Goal: Transaction & Acquisition: Purchase product/service

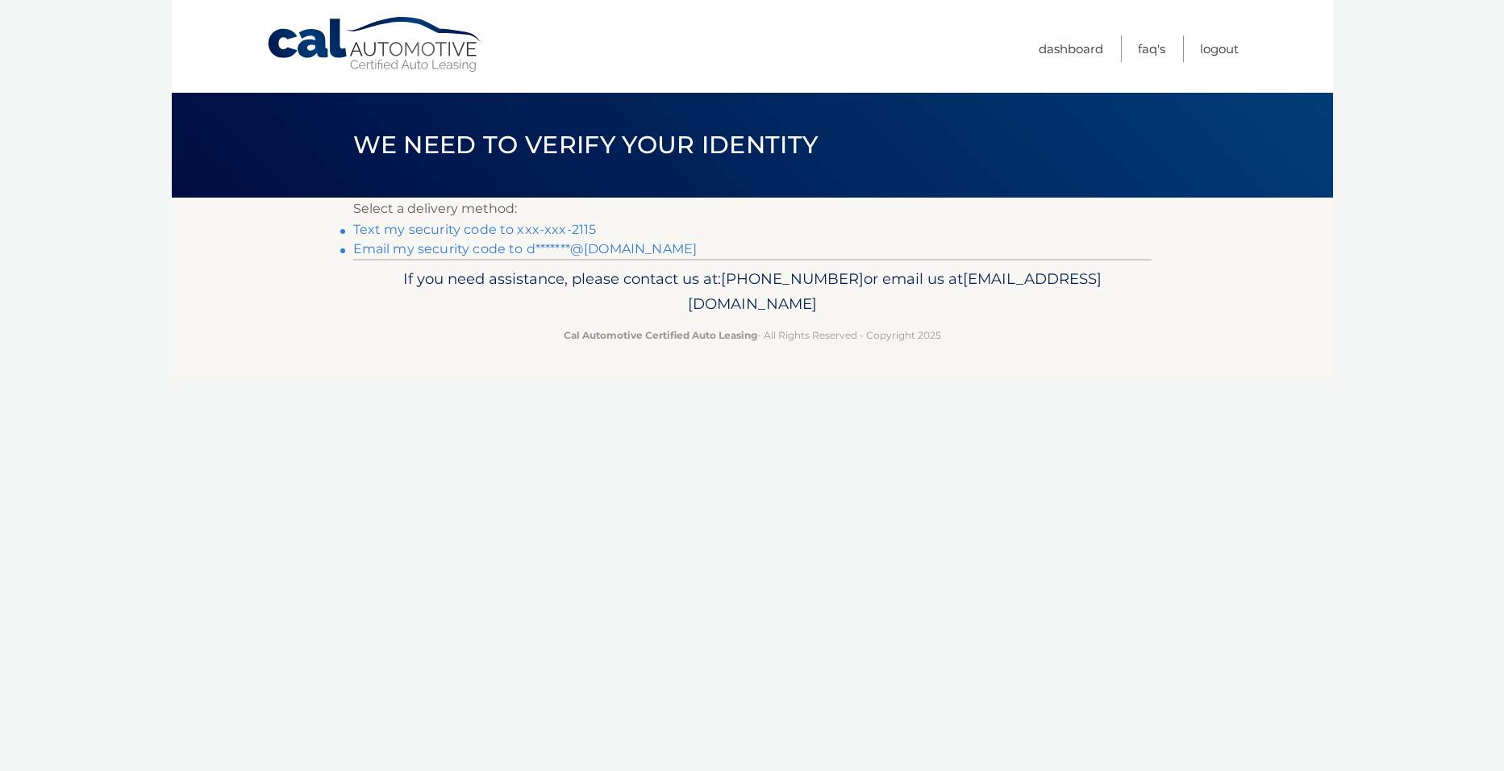
click at [421, 247] on link "Email my security code to d*******@gmail.com" at bounding box center [525, 248] width 344 height 15
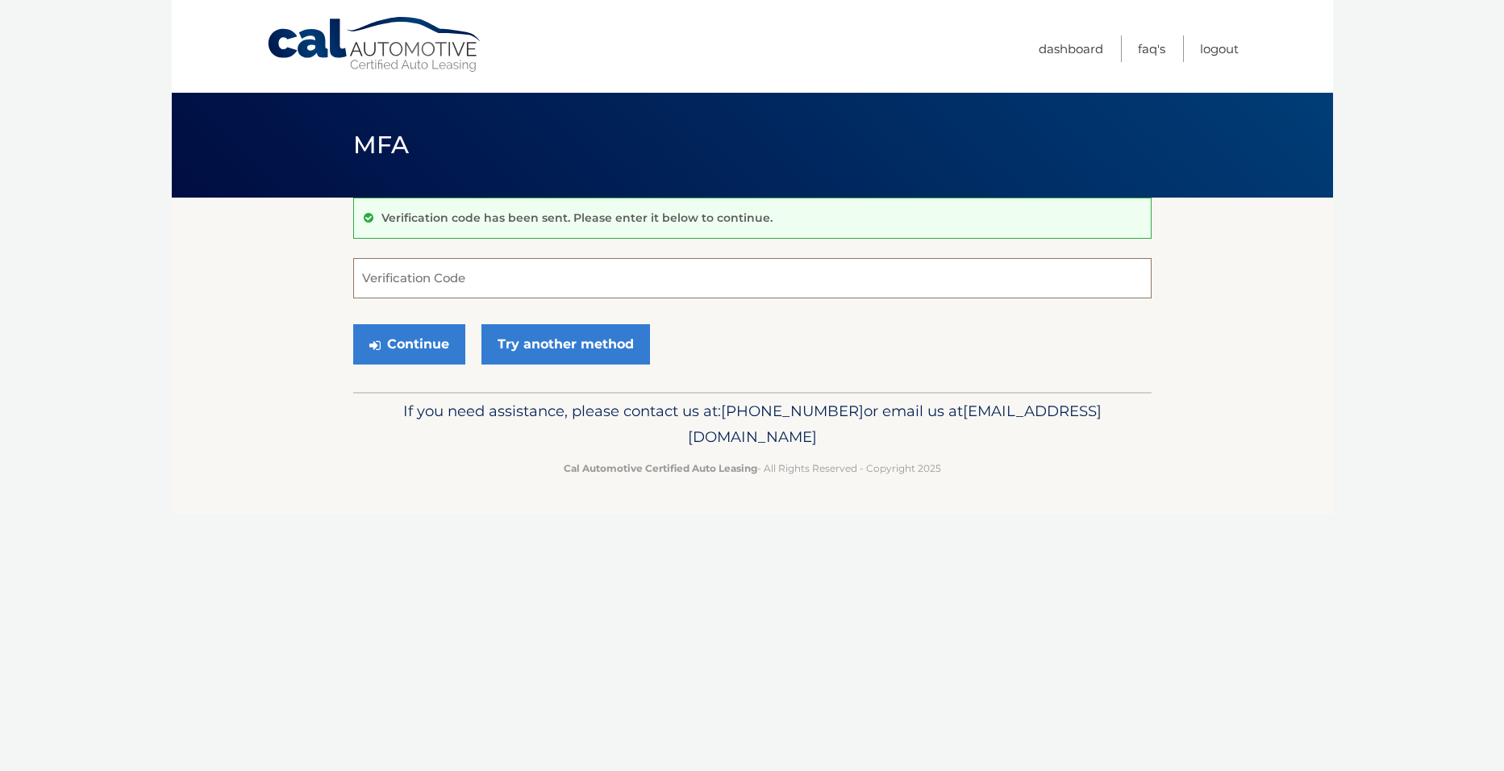
click at [407, 269] on input "Verification Code" at bounding box center [752, 278] width 798 height 40
paste input "045097"
type input "045097"
click at [415, 342] on button "Continue" at bounding box center [409, 344] width 112 height 40
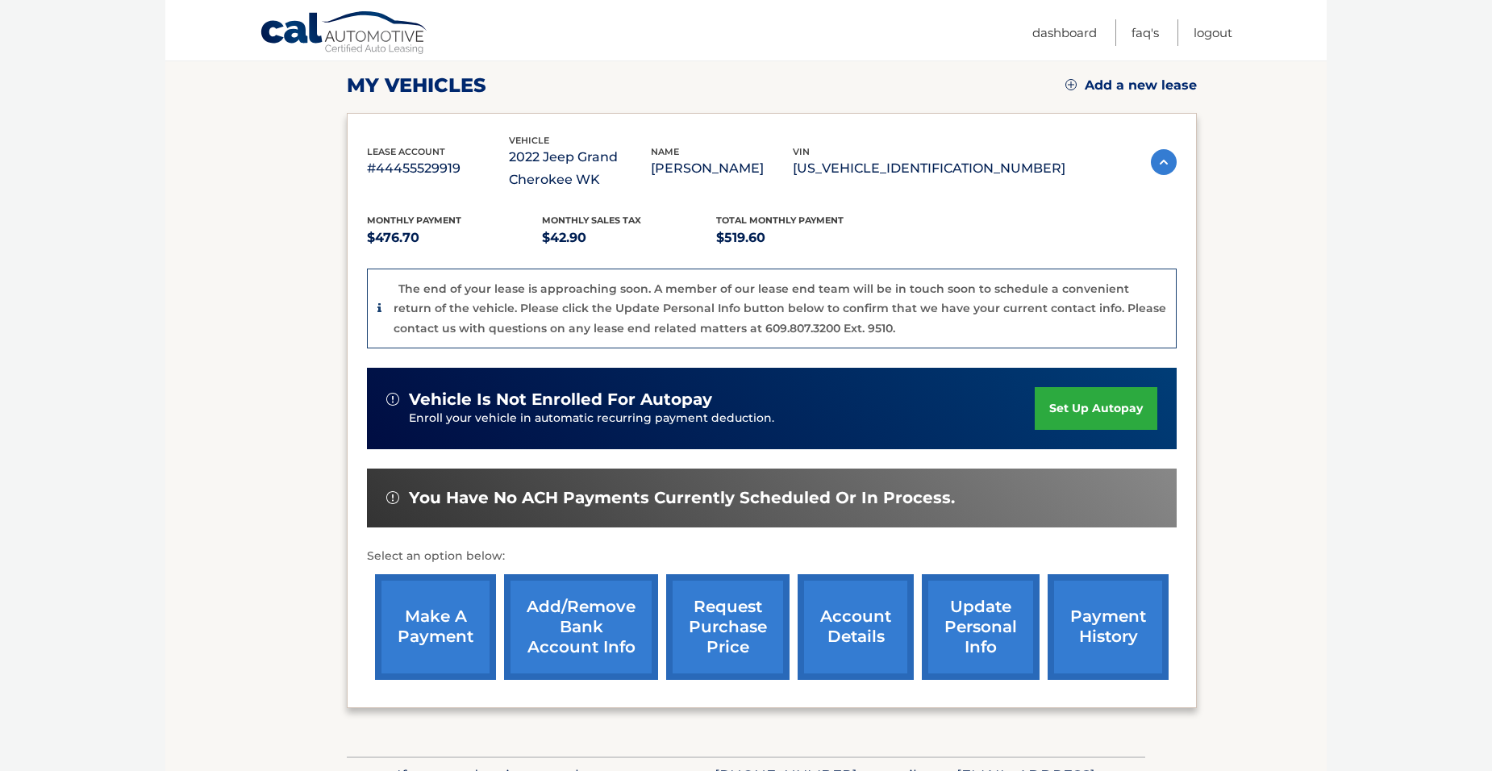
scroll to position [161, 0]
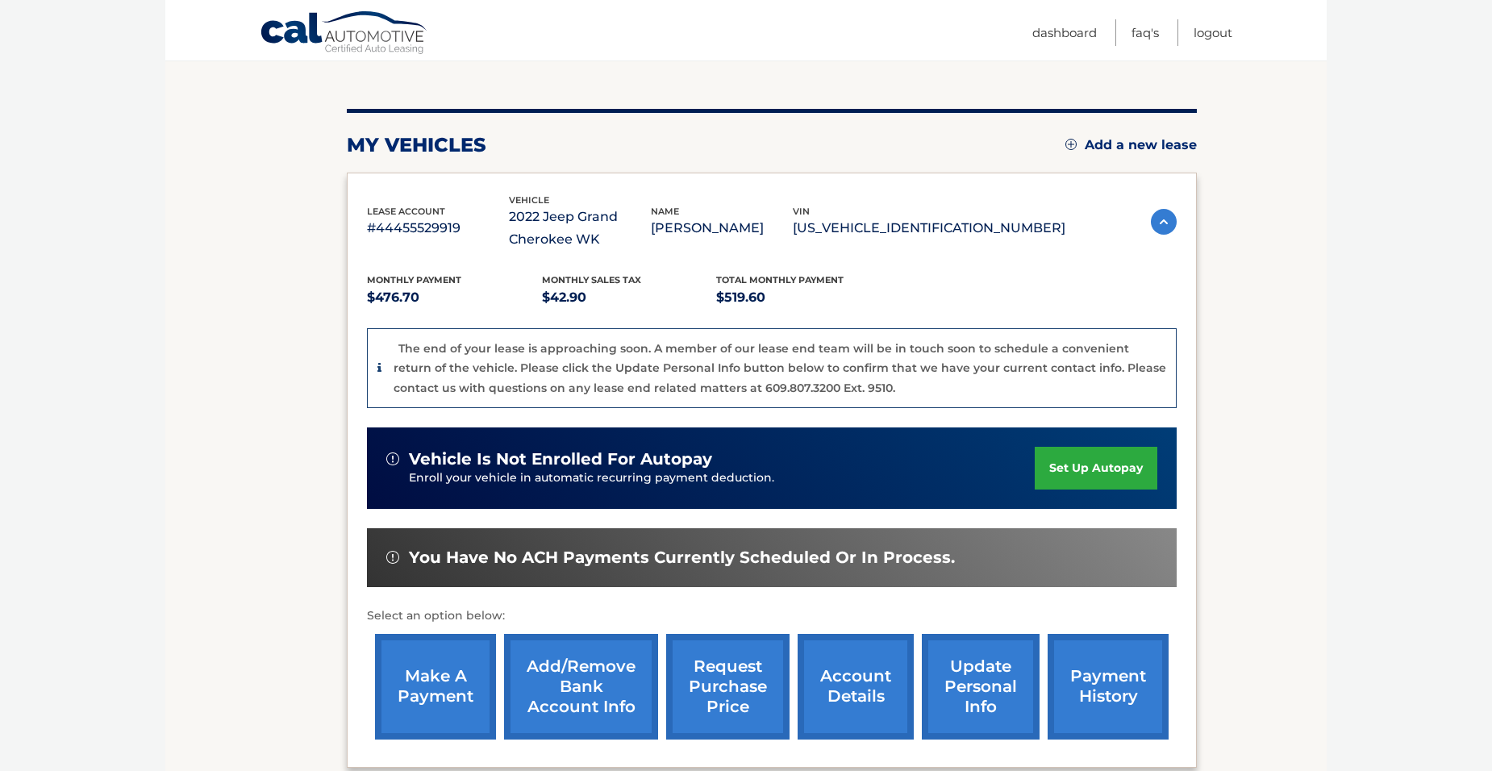
click at [444, 681] on link "make a payment" at bounding box center [435, 687] width 121 height 106
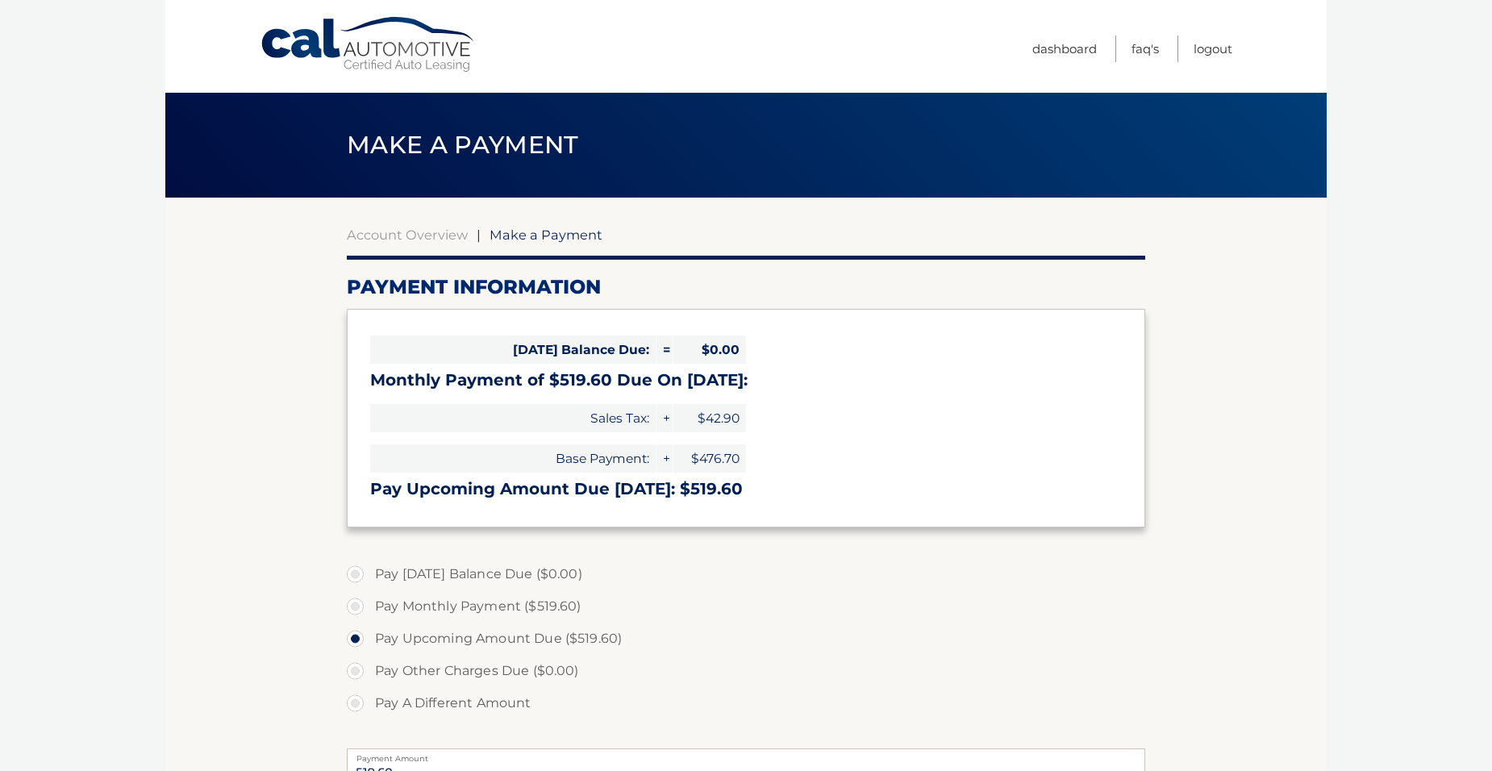
select select "MzgwZjEwYzgtM2M2OS00YjE0LTliMmUtYjBhZDc3YmU2NDQw"
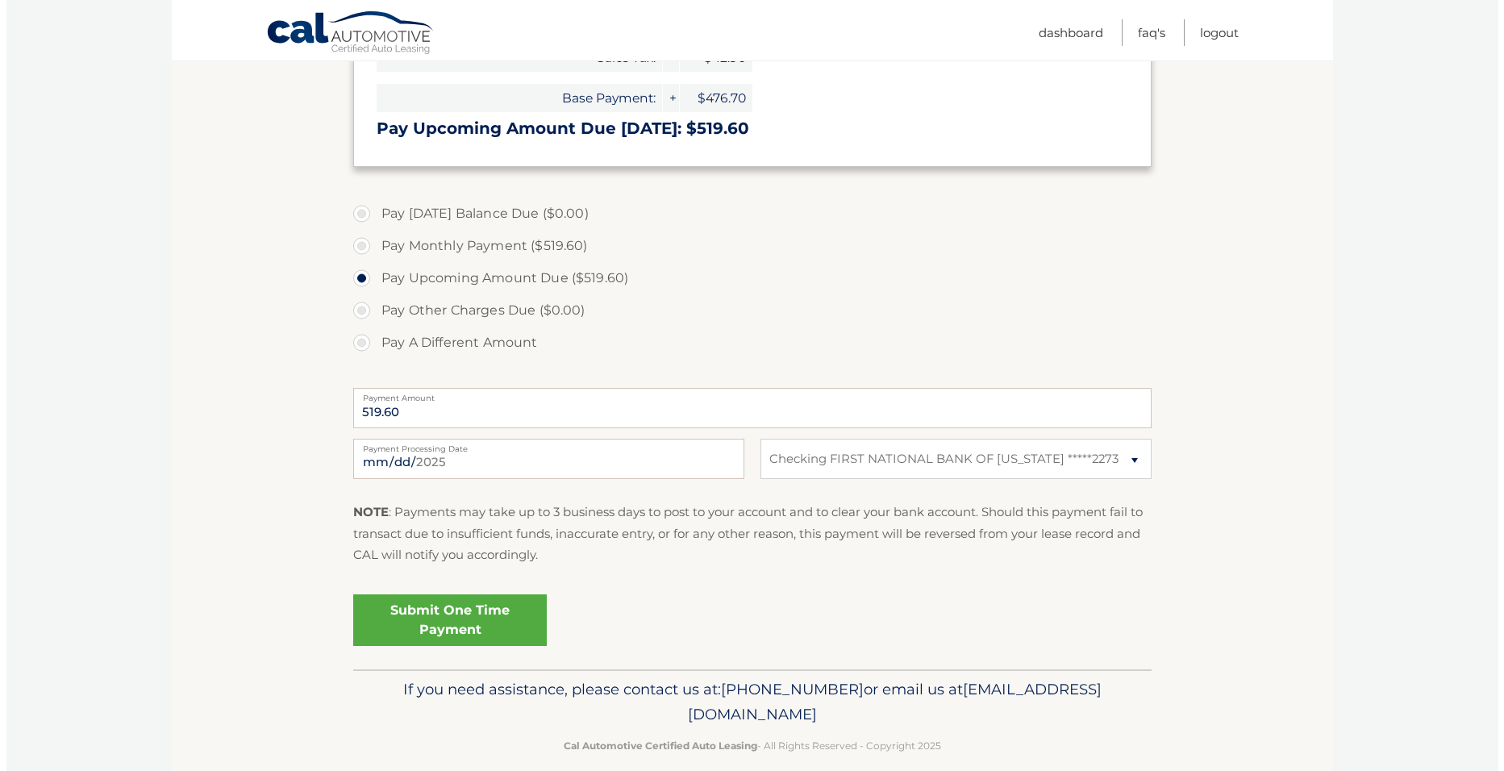
scroll to position [381, 0]
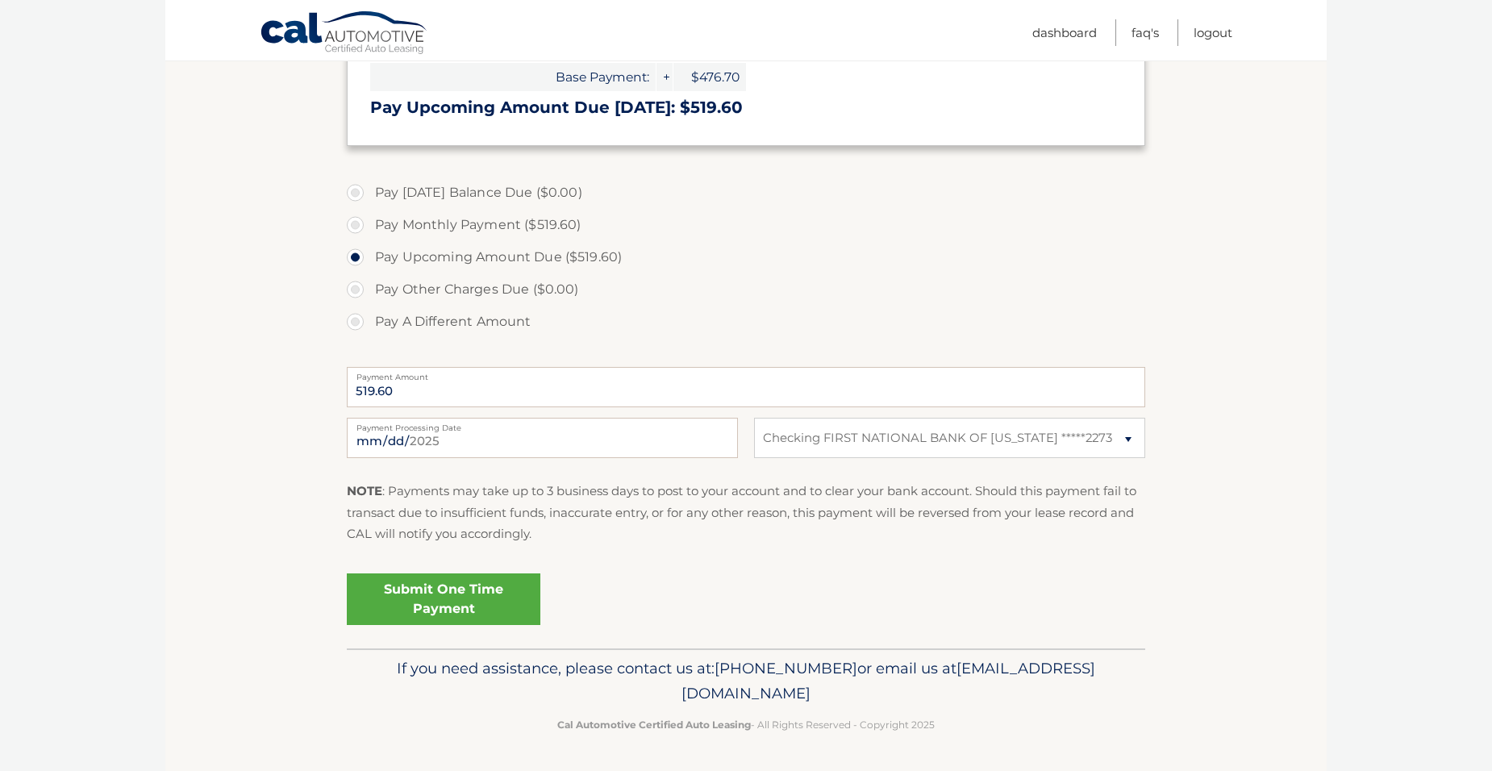
click at [455, 594] on link "Submit One Time Payment" at bounding box center [444, 599] width 194 height 52
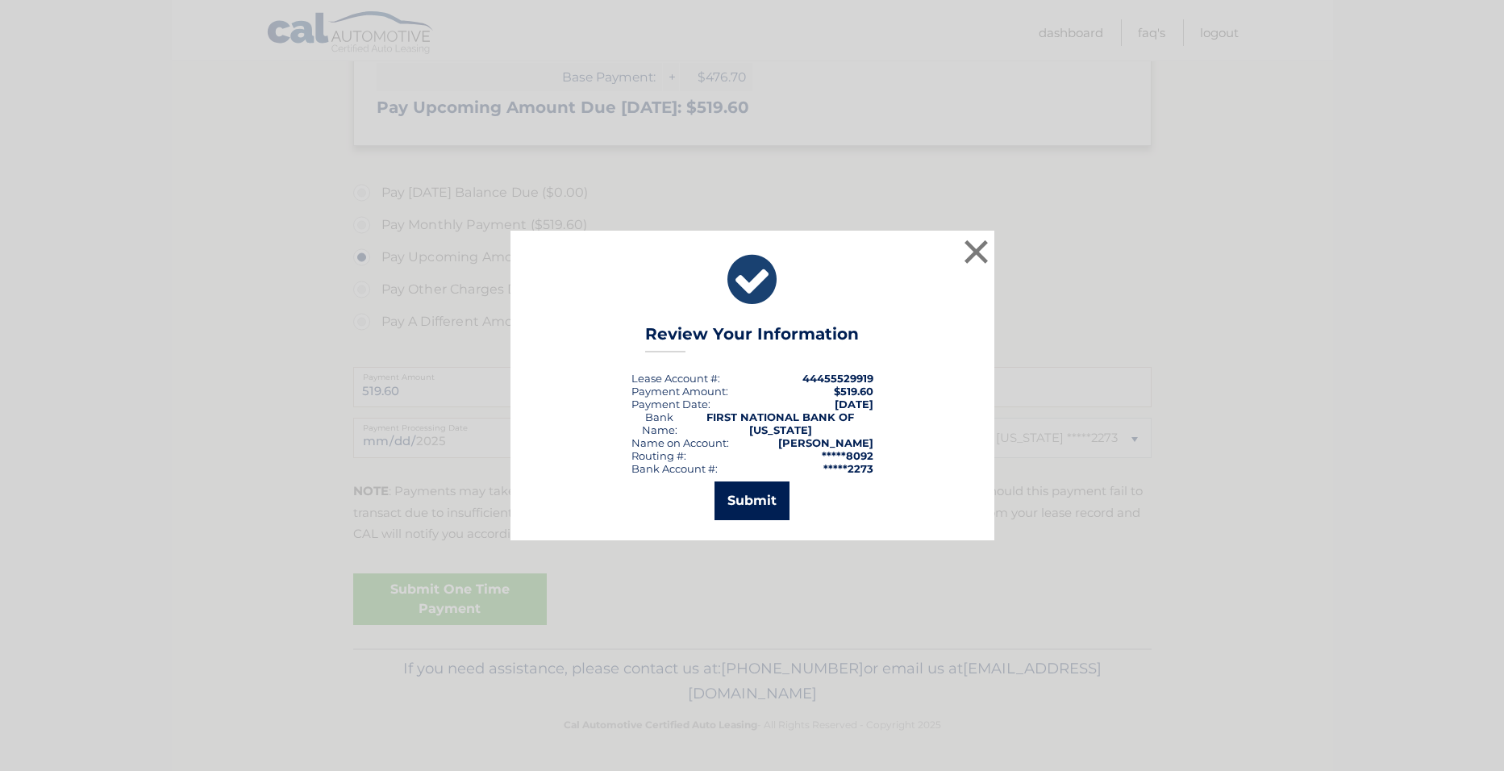
click at [750, 494] on button "Submit" at bounding box center [752, 500] width 75 height 39
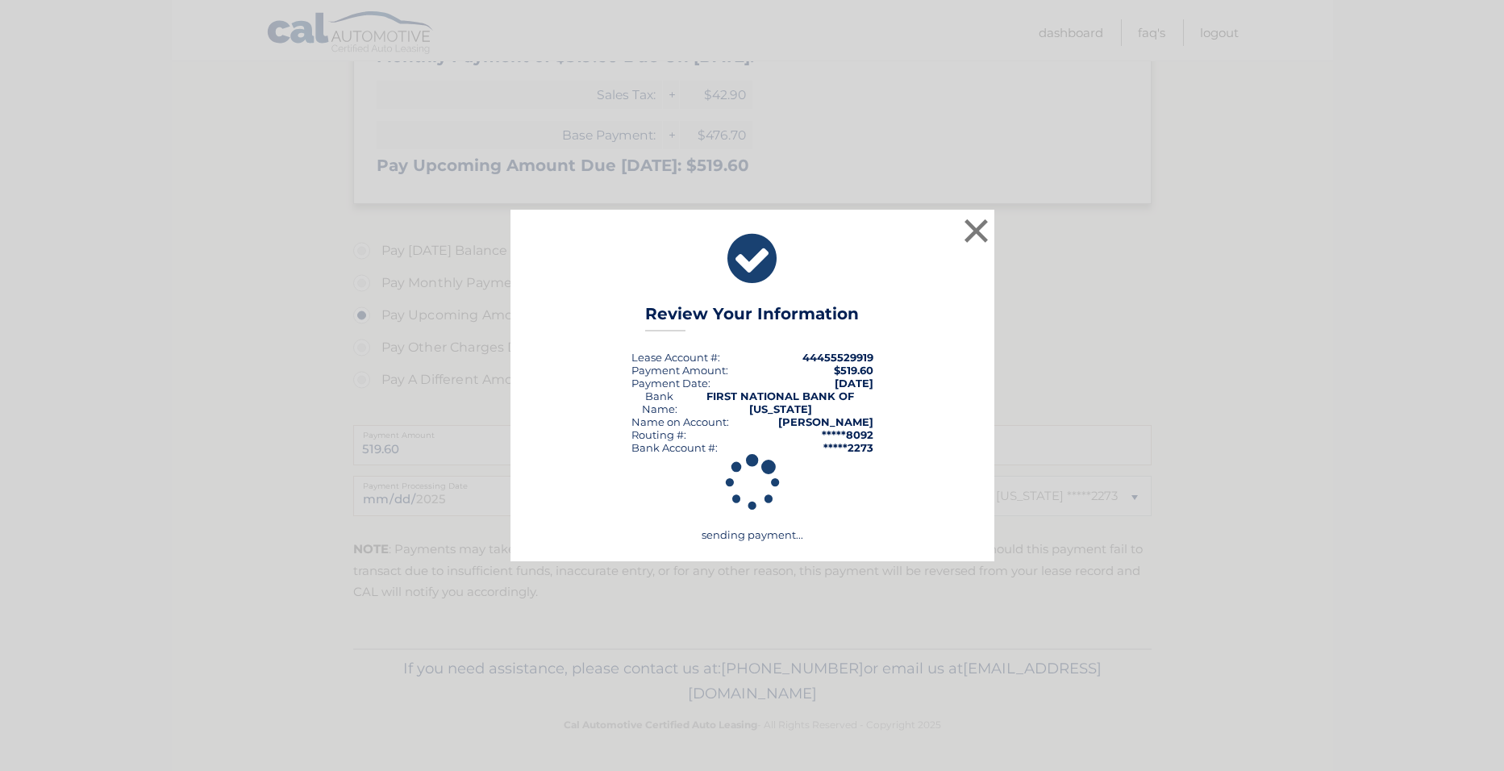
scroll to position [323, 0]
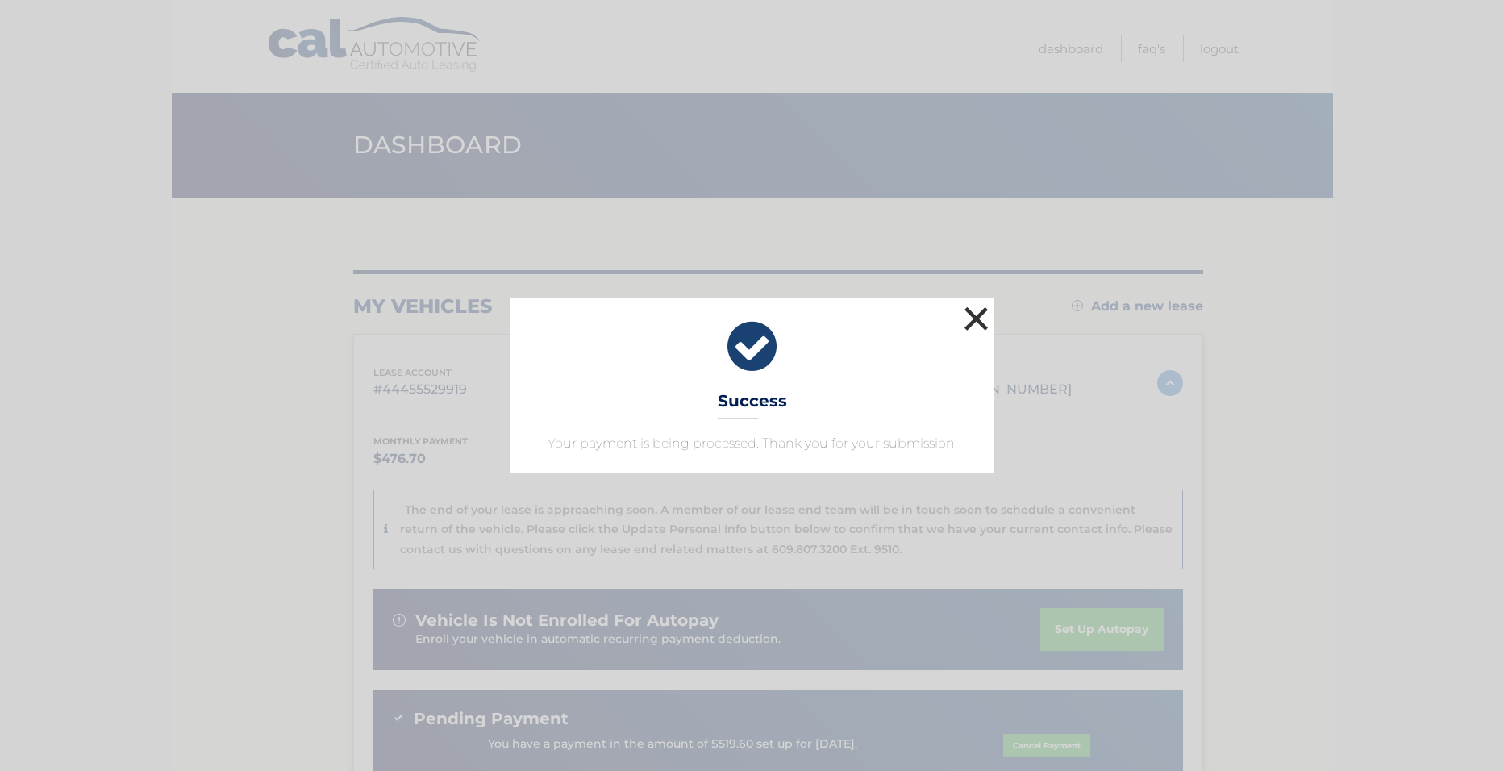
click at [978, 313] on button "×" at bounding box center [976, 318] width 32 height 32
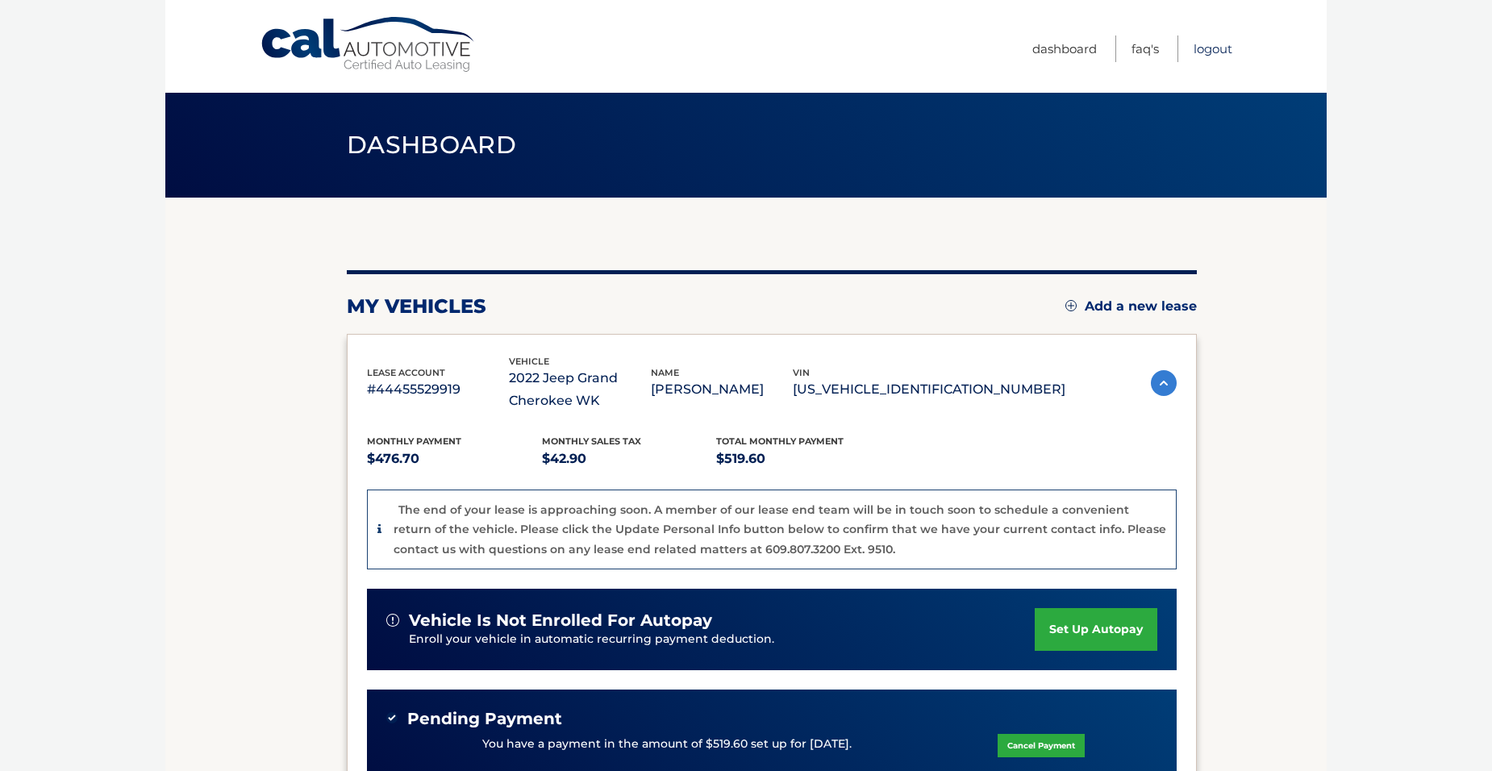
click at [1209, 45] on link "Logout" at bounding box center [1213, 48] width 39 height 27
